Goal: Task Accomplishment & Management: Use online tool/utility

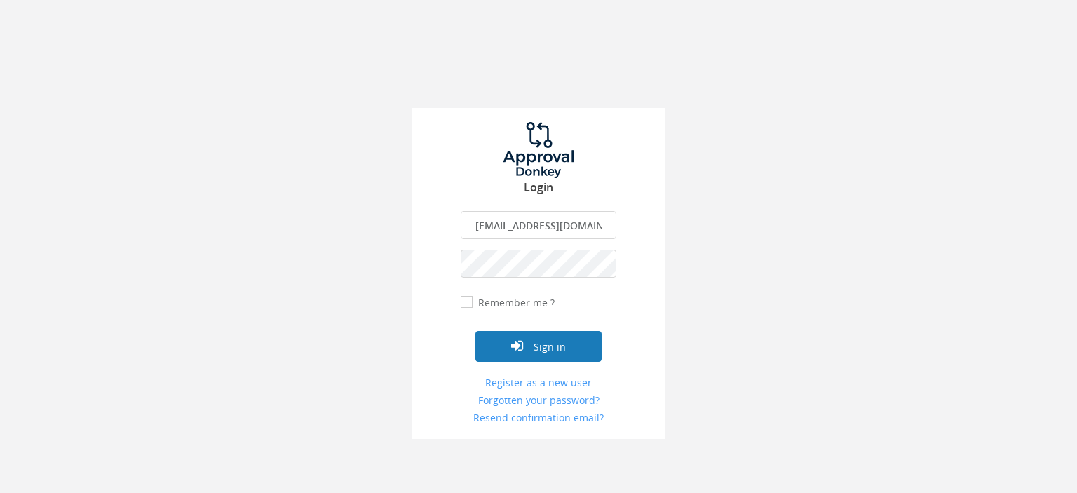
click at [551, 347] on button "Sign in" at bounding box center [539, 346] width 126 height 31
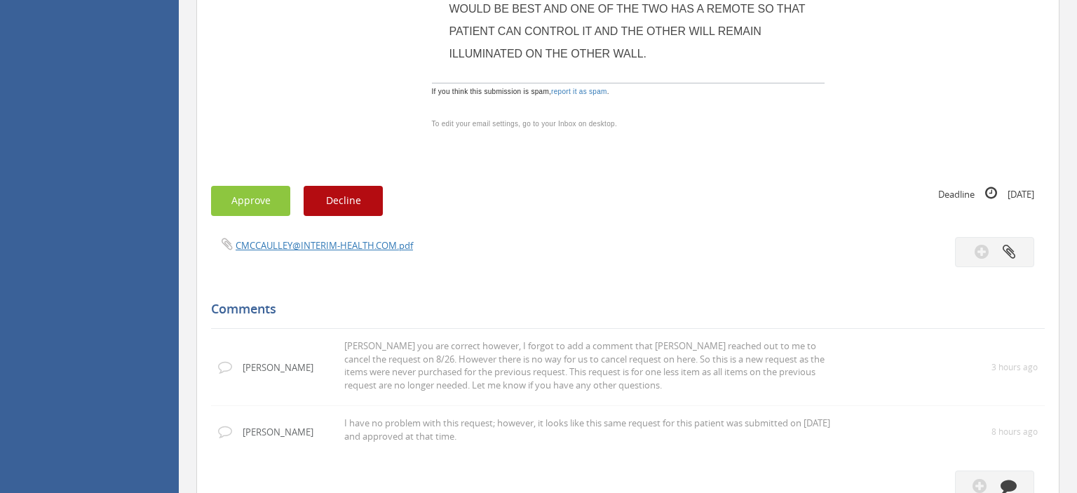
scroll to position [814, 0]
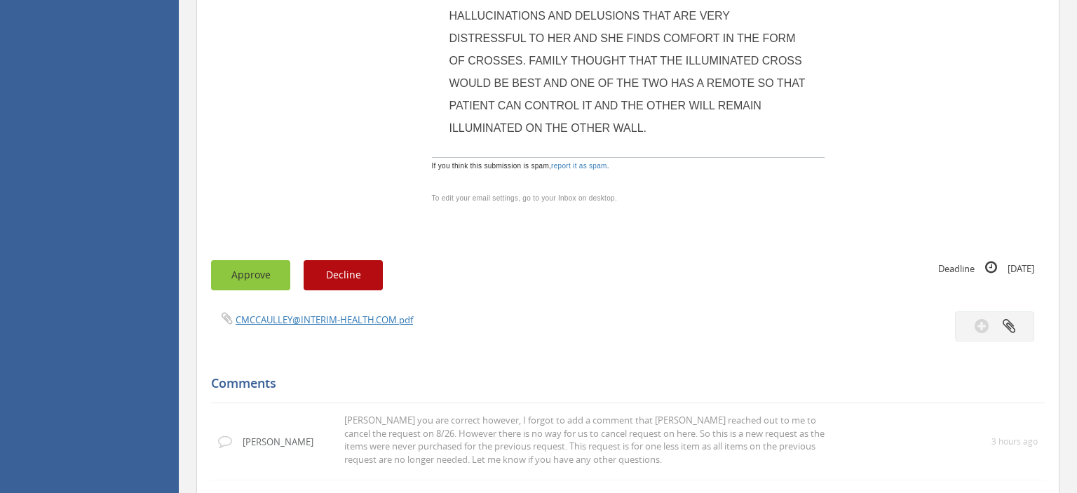
click at [260, 260] on button "Approve" at bounding box center [250, 275] width 79 height 30
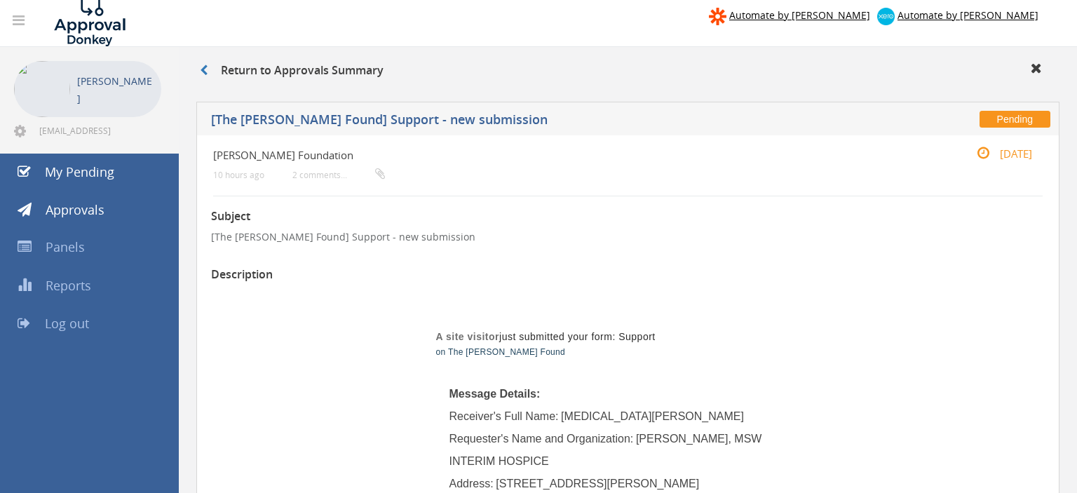
scroll to position [0, 0]
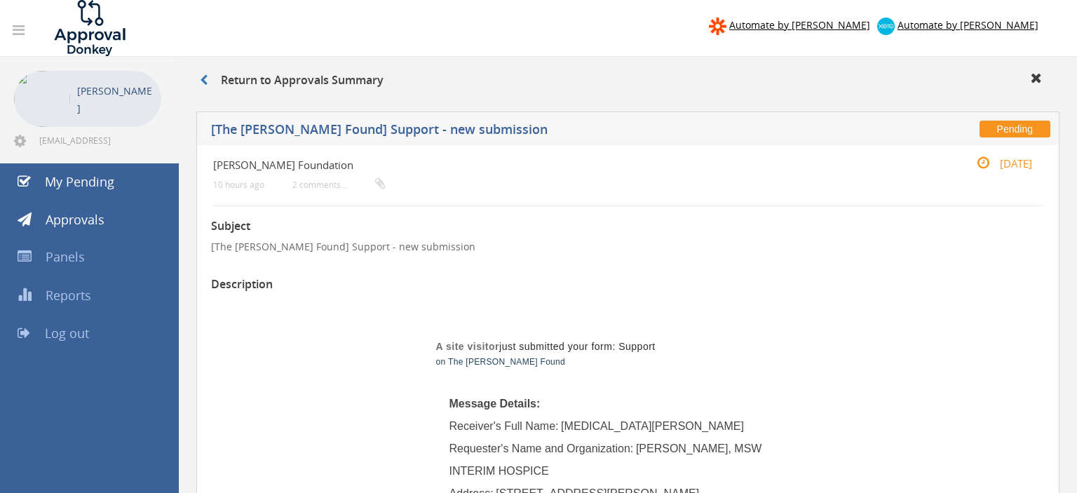
click at [63, 332] on span "Log out" at bounding box center [67, 333] width 44 height 17
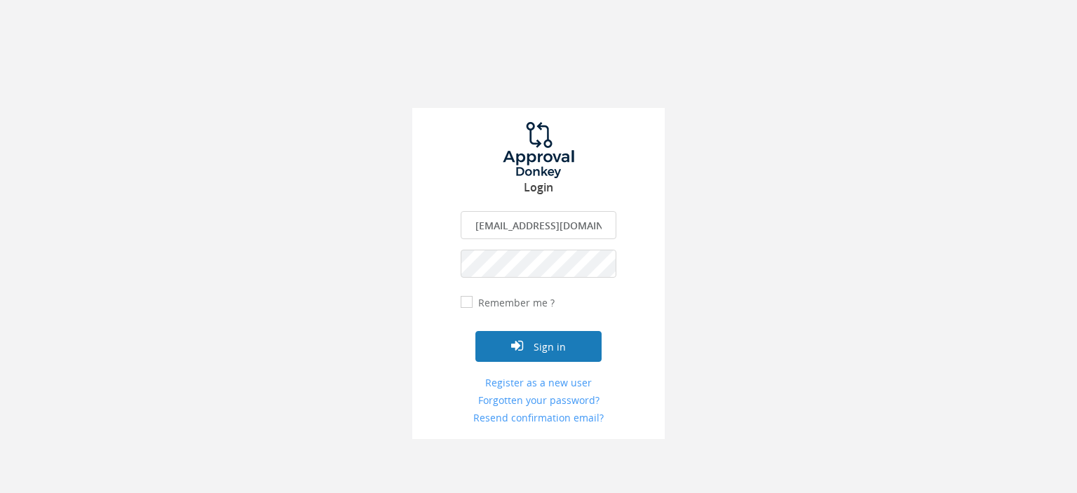
click at [537, 345] on button "Sign in" at bounding box center [539, 346] width 126 height 31
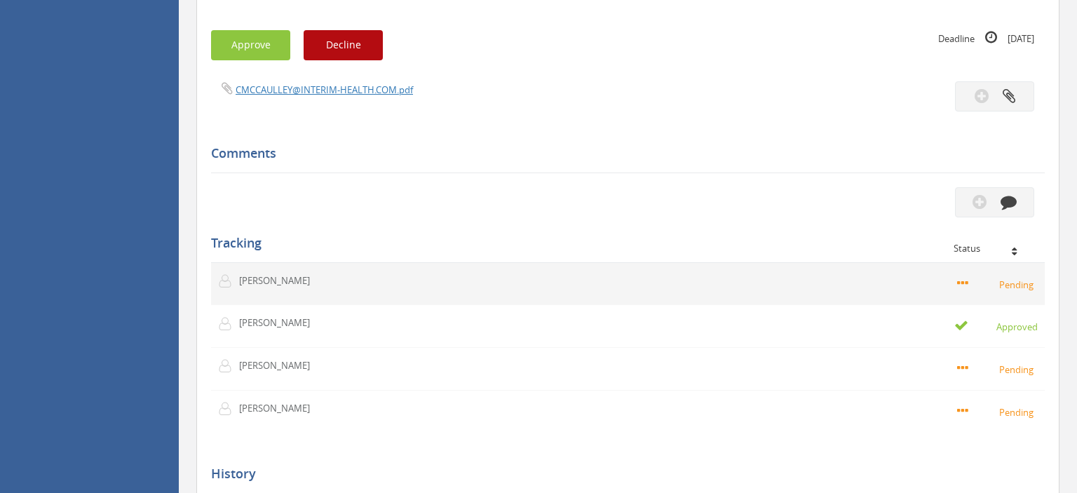
scroll to position [1111, 0]
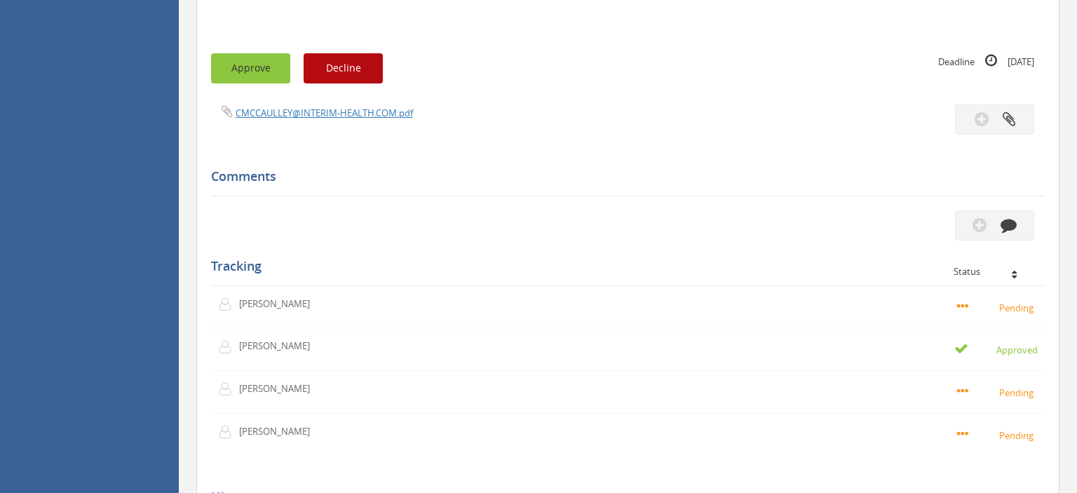
click at [261, 68] on button "Approve" at bounding box center [250, 68] width 79 height 30
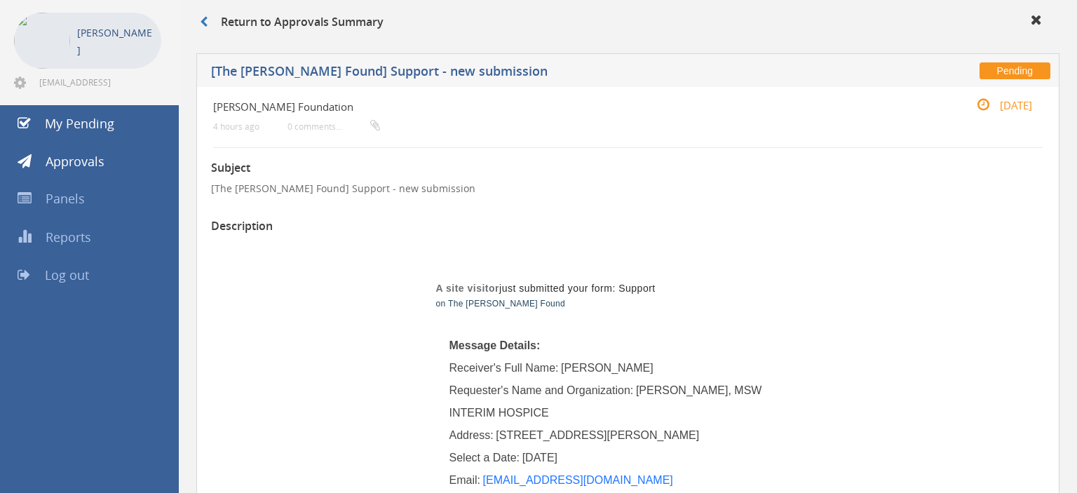
scroll to position [0, 0]
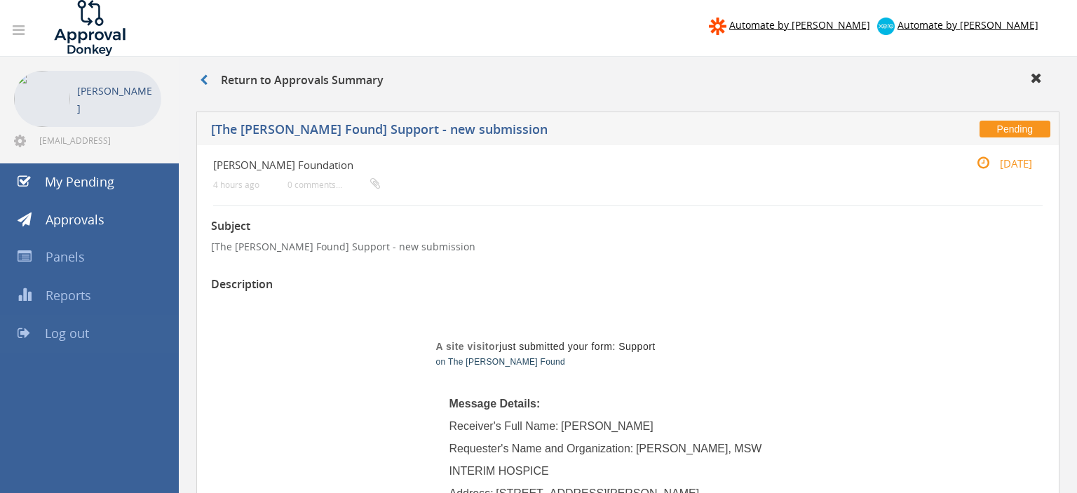
click at [77, 332] on span "Log out" at bounding box center [67, 333] width 44 height 17
